Goal: Information Seeking & Learning: Learn about a topic

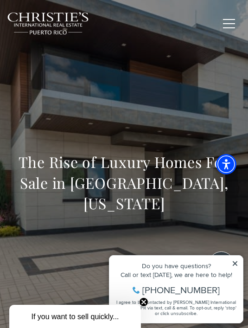
click at [238, 263] on icon at bounding box center [235, 263] width 6 height 6
click at [232, 26] on button "button" at bounding box center [229, 23] width 24 height 27
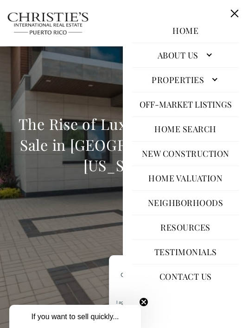
scroll to position [37, 0]
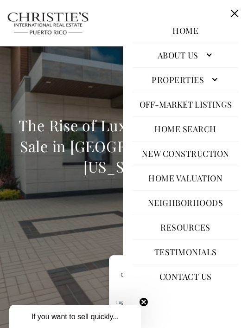
click at [234, 12] on button "Close this option" at bounding box center [235, 14] width 18 height 18
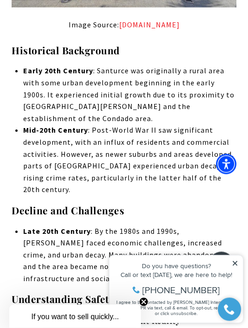
scroll to position [943, 0]
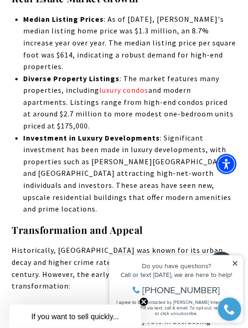
click at [235, 266] on icon at bounding box center [235, 263] width 6 height 6
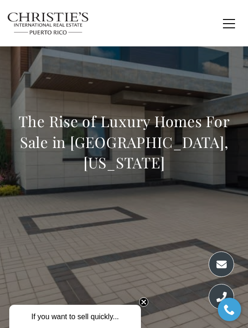
scroll to position [38, 0]
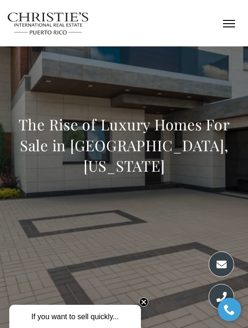
click at [225, 22] on button "button" at bounding box center [229, 23] width 24 height 27
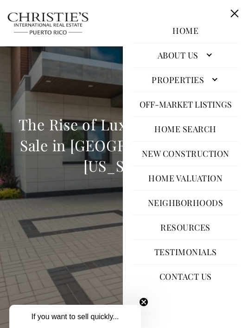
click at [38, 249] on div "The Rise of Luxury Homes For Sale in Santurce, Puerto Rico" at bounding box center [124, 148] width 248 height 278
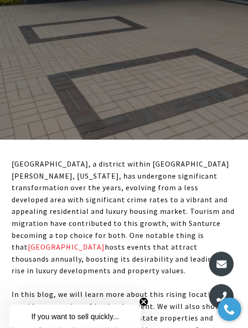
scroll to position [235, 0]
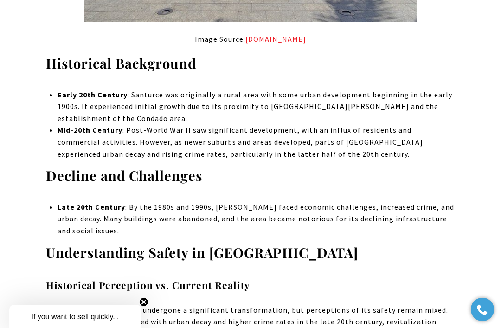
scroll to position [962, 0]
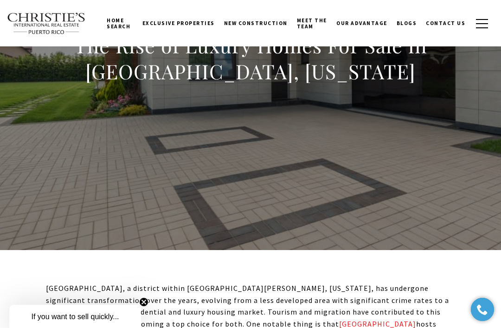
scroll to position [0, 0]
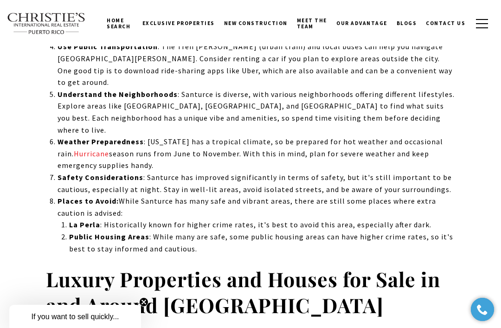
scroll to position [3585, 0]
click at [406, 265] on strong "Luxury Properties and Houses for Sale in and Around Santurce" at bounding box center [243, 291] width 394 height 53
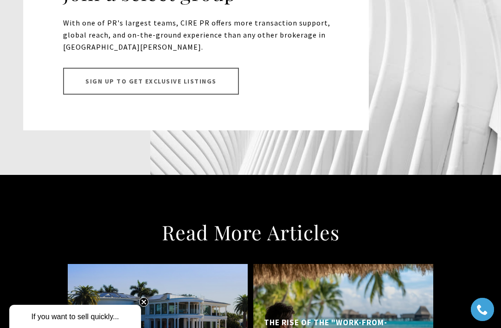
scroll to position [6035, 0]
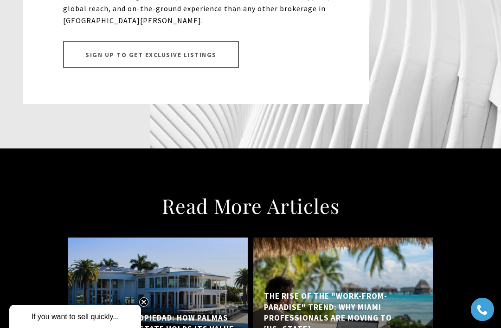
click at [365, 291] on h5 "The Rise of the "Work-from-Paradise" Trend: Why Miami Professionals are Moving …" at bounding box center [343, 313] width 159 height 44
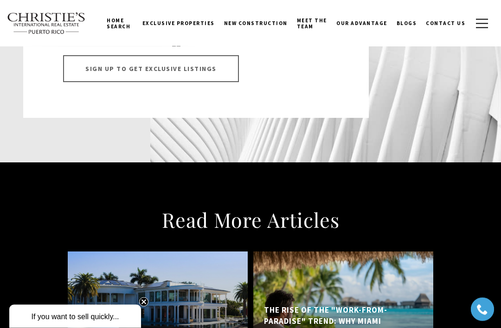
scroll to position [5996, 0]
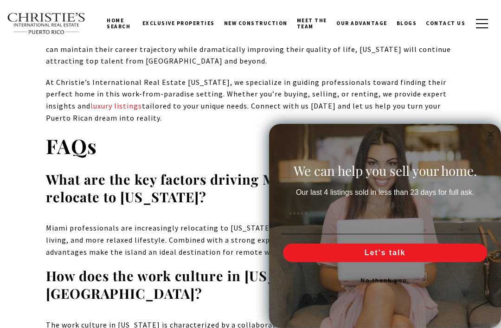
scroll to position [6886, 0]
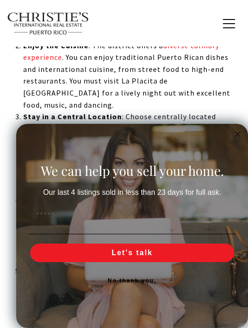
scroll to position [4111, 0]
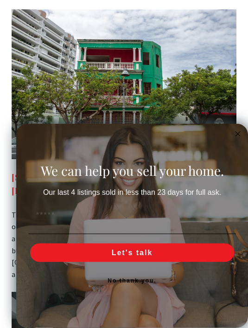
scroll to position [4820, 0]
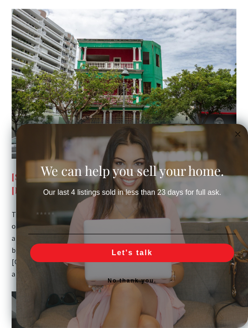
click at [118, 290] on button "No thank you." at bounding box center [132, 280] width 208 height 19
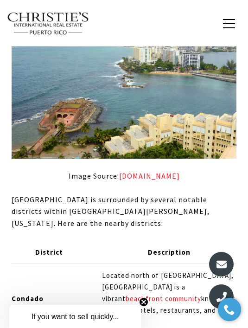
scroll to position [2990, 0]
